Goal: Find specific page/section: Find specific page/section

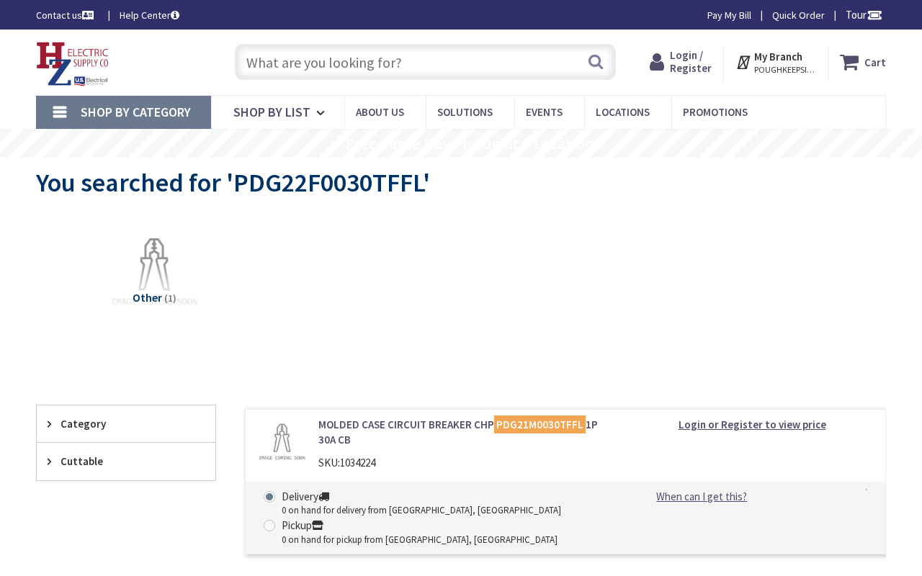
type input "th St & Grays Av, Philadelphia, PA 19142, USA"
